Goal: Navigation & Orientation: Find specific page/section

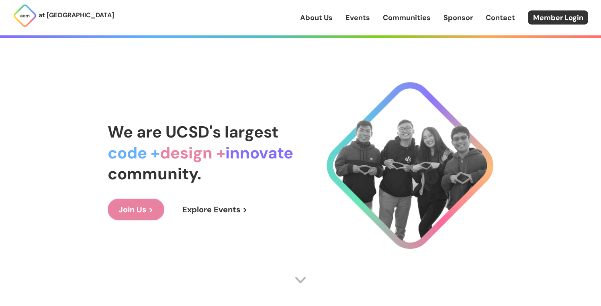
click at [323, 17] on link "About Us" at bounding box center [316, 17] width 33 height 10
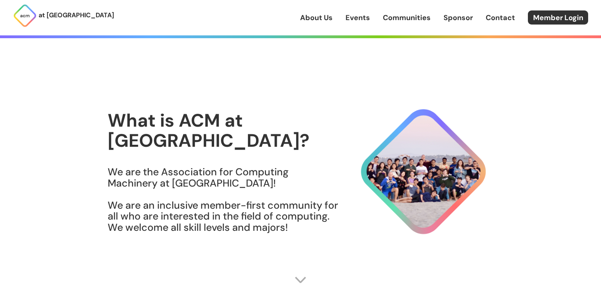
click at [372, 14] on div "About Us Events Communities Sponsor Contact Member Login" at bounding box center [450, 17] width 301 height 14
click at [362, 20] on link "Events" at bounding box center [358, 17] width 25 height 10
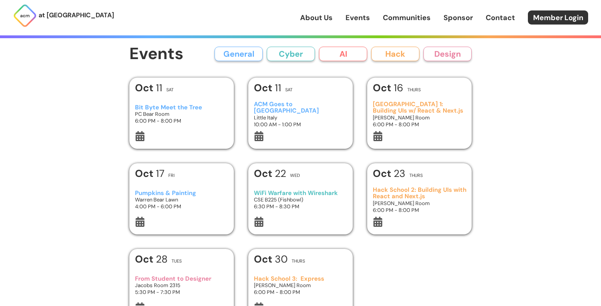
click at [400, 20] on link "Communities" at bounding box center [407, 17] width 48 height 10
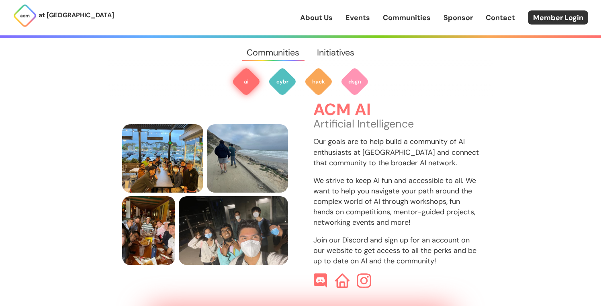
scroll to position [260, 0]
click at [357, 16] on link "Events" at bounding box center [358, 17] width 25 height 10
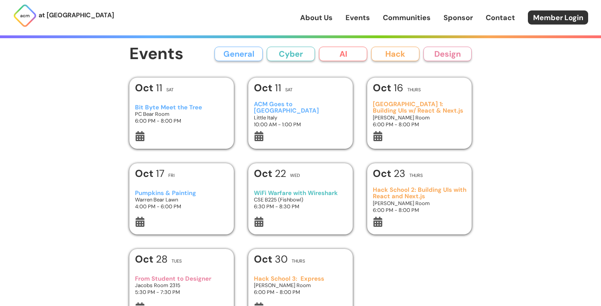
click at [413, 25] on div "at [GEOGRAPHIC_DATA] About Us Events Communities Sponsor Contact Member Login" at bounding box center [300, 17] width 601 height 35
click at [416, 17] on link "Communities" at bounding box center [407, 17] width 48 height 10
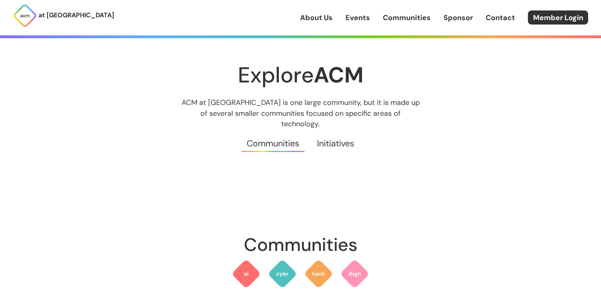
click at [324, 16] on link "About Us" at bounding box center [316, 17] width 33 height 10
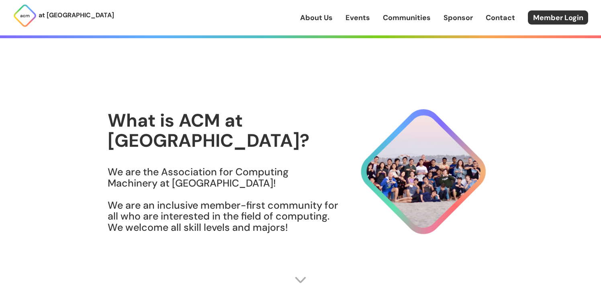
click at [405, 16] on link "Communities" at bounding box center [407, 17] width 48 height 10
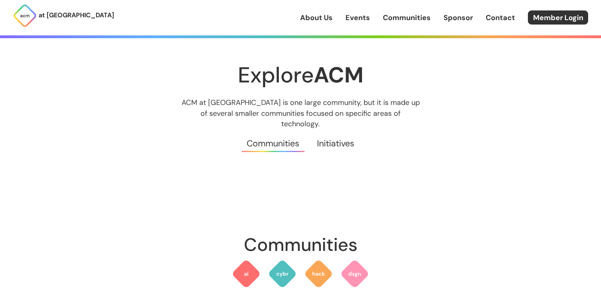
click at [336, 137] on link "Initiatives" at bounding box center [335, 143] width 55 height 29
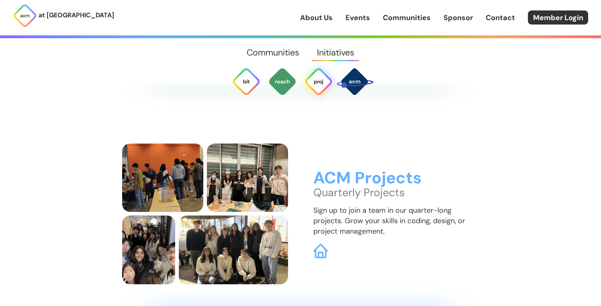
scroll to position [2052, 0]
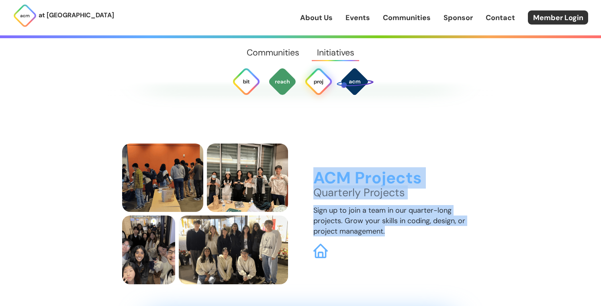
drag, startPoint x: 315, startPoint y: 159, endPoint x: 398, endPoint y: 216, distance: 101.1
click at [398, 216] on div "ACM Projects Quarterly Projects Sign up to join a team in our quarter-long proj…" at bounding box center [397, 213] width 166 height 89
copy div "ACM Projects Quarterly Projects Sign up to join a team in our quarter-long proj…"
click at [400, 21] on link "Communities" at bounding box center [407, 17] width 48 height 10
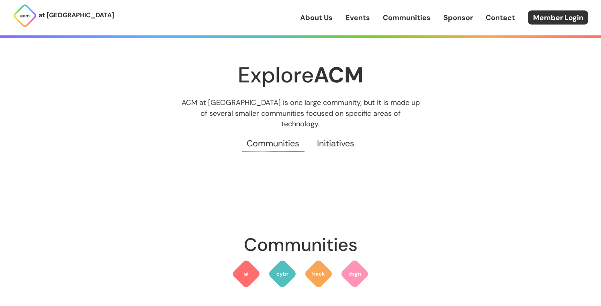
click at [328, 137] on link "Initiatives" at bounding box center [335, 143] width 55 height 29
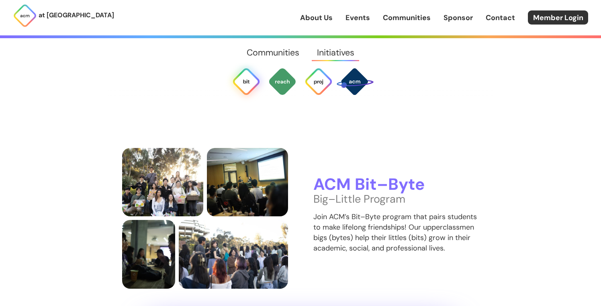
click at [463, 23] on div "About Us Events Communities Sponsor Contact Member Login" at bounding box center [450, 17] width 301 height 14
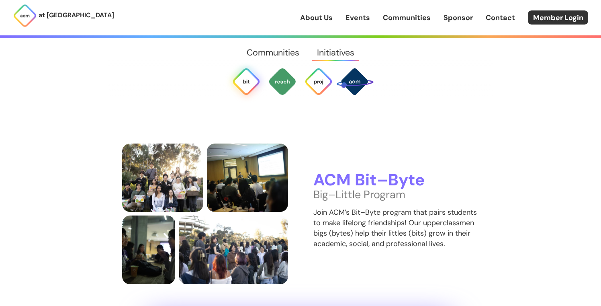
click at [465, 16] on link "Sponsor" at bounding box center [458, 17] width 29 height 10
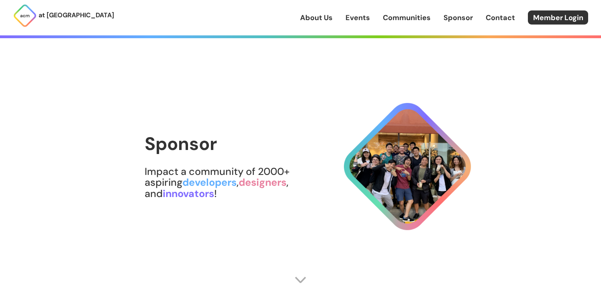
click at [504, 14] on link "Contact" at bounding box center [500, 17] width 29 height 10
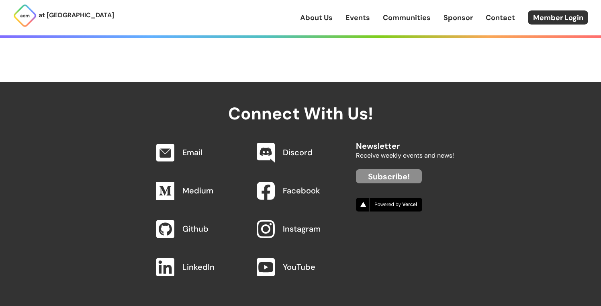
scroll to position [773, 0]
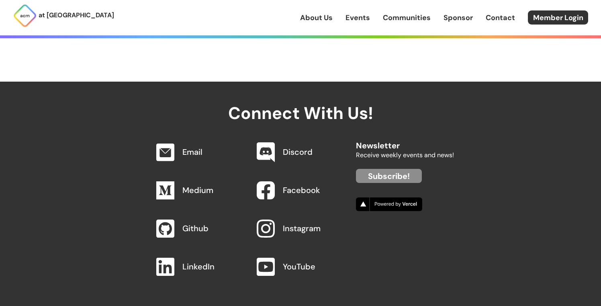
click at [348, 18] on link "Events" at bounding box center [358, 17] width 25 height 10
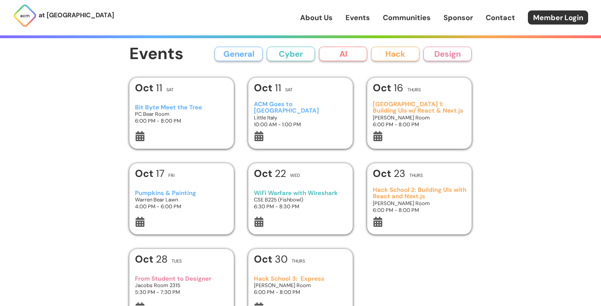
click at [322, 17] on link "About Us" at bounding box center [316, 17] width 33 height 10
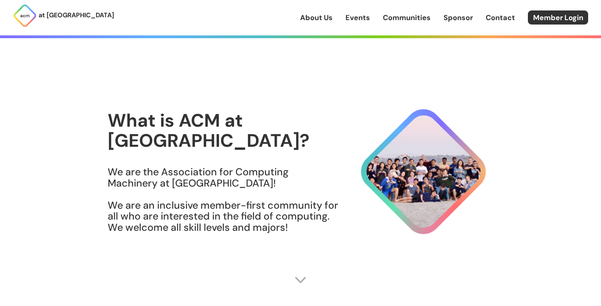
click at [345, 17] on div "About Us Events Communities Sponsor Contact Member Login" at bounding box center [450, 17] width 301 height 14
click at [357, 19] on link "Events" at bounding box center [358, 17] width 25 height 10
